Goal: Information Seeking & Learning: Check status

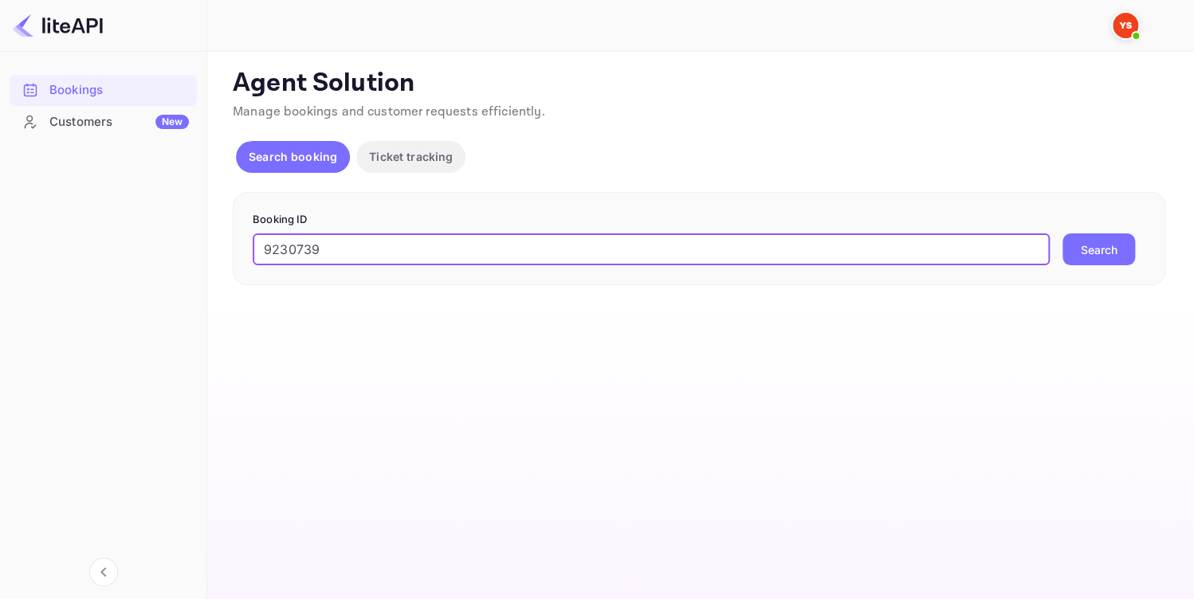
type input "9230739"
click at [1100, 255] on button "Search" at bounding box center [1098, 249] width 73 height 32
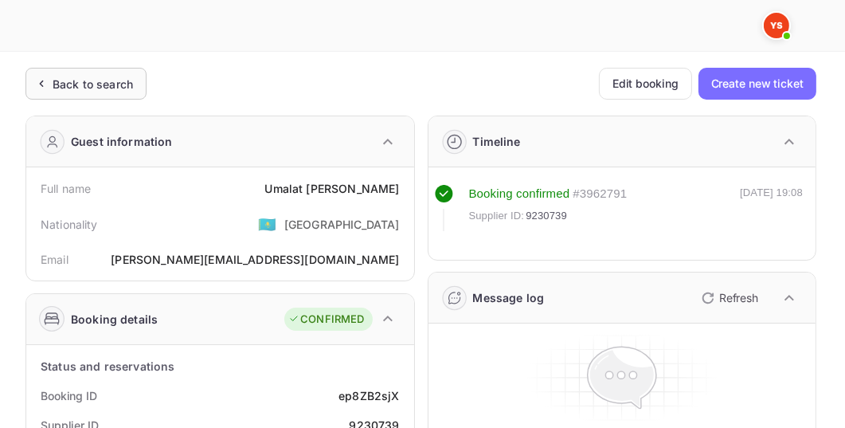
click at [109, 91] on div "Back to search" at bounding box center [93, 84] width 80 height 17
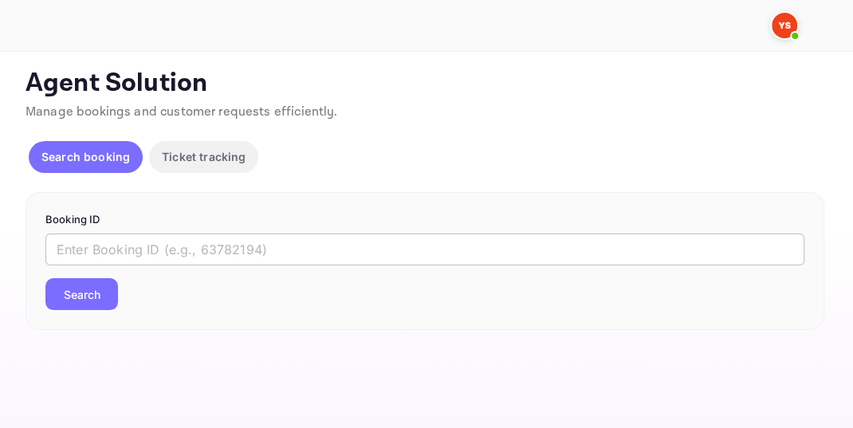
click at [108, 243] on input "text" at bounding box center [424, 249] width 759 height 32
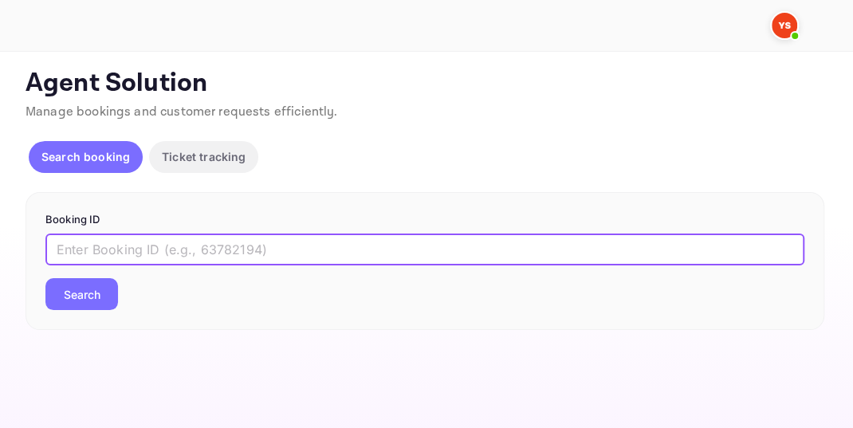
paste input "7141313"
type input "7141313"
click at [96, 290] on button "Search" at bounding box center [81, 294] width 73 height 32
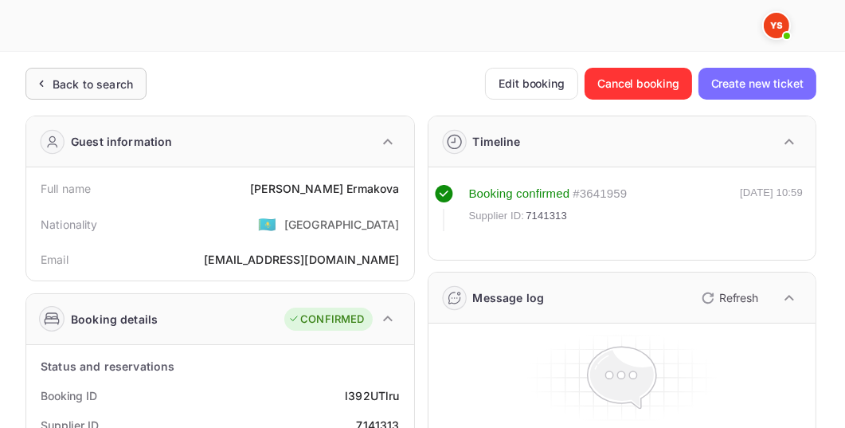
click at [45, 80] on icon at bounding box center [41, 84] width 17 height 16
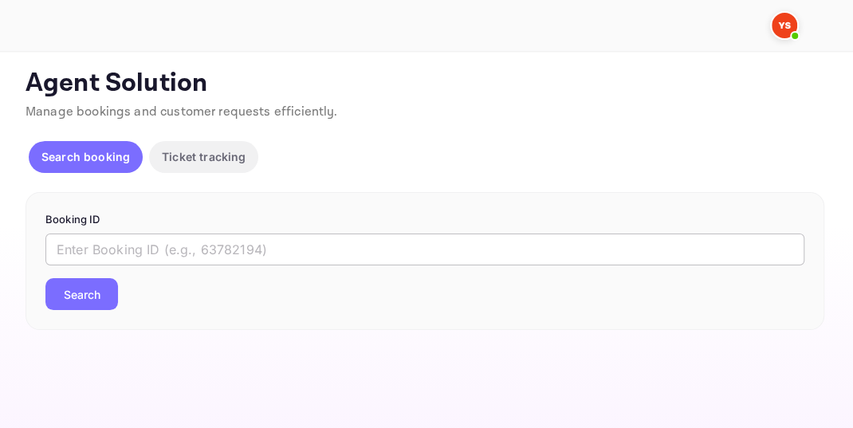
click at [119, 255] on input "text" at bounding box center [424, 249] width 759 height 32
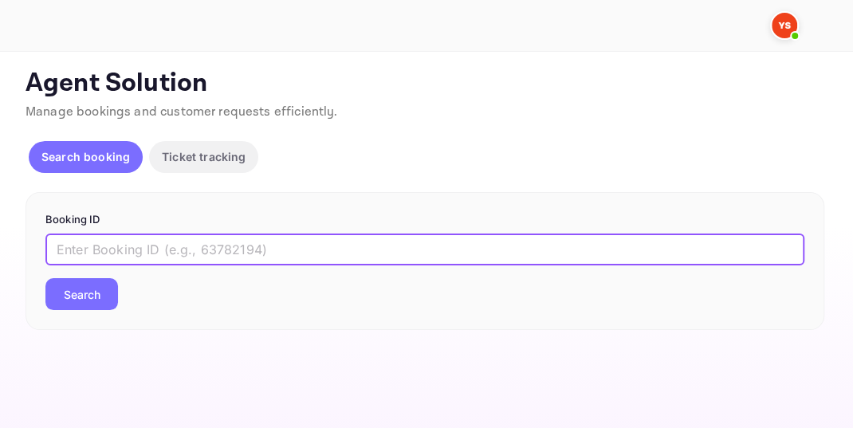
paste input "9230739"
type input "9230739"
click at [93, 288] on button "Search" at bounding box center [81, 294] width 73 height 32
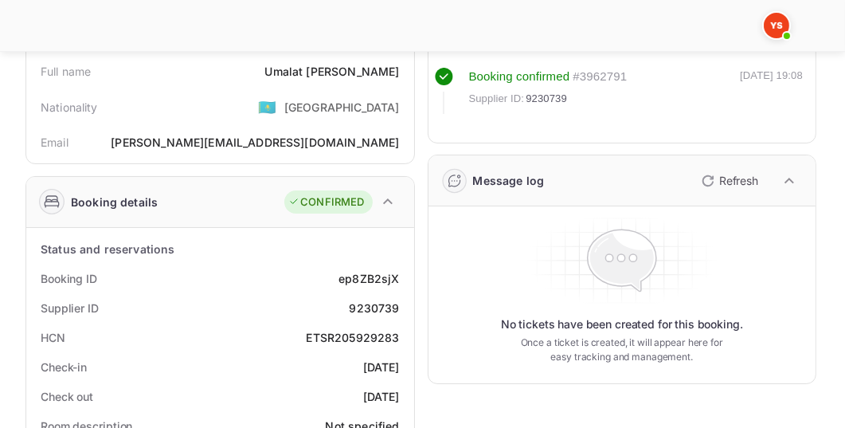
scroll to position [119, 0]
